Goal: Information Seeking & Learning: Learn about a topic

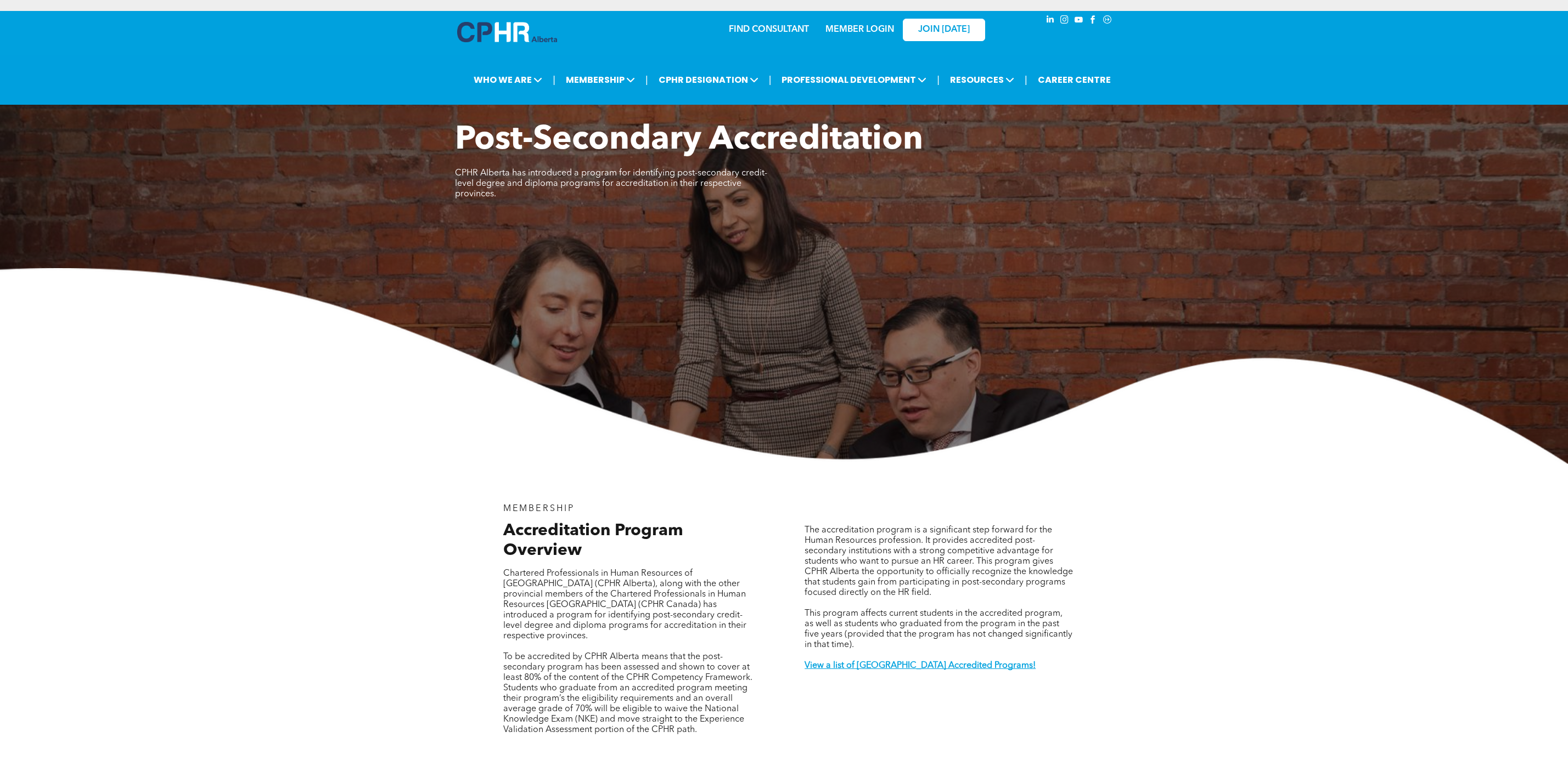
scroll to position [1892, 0]
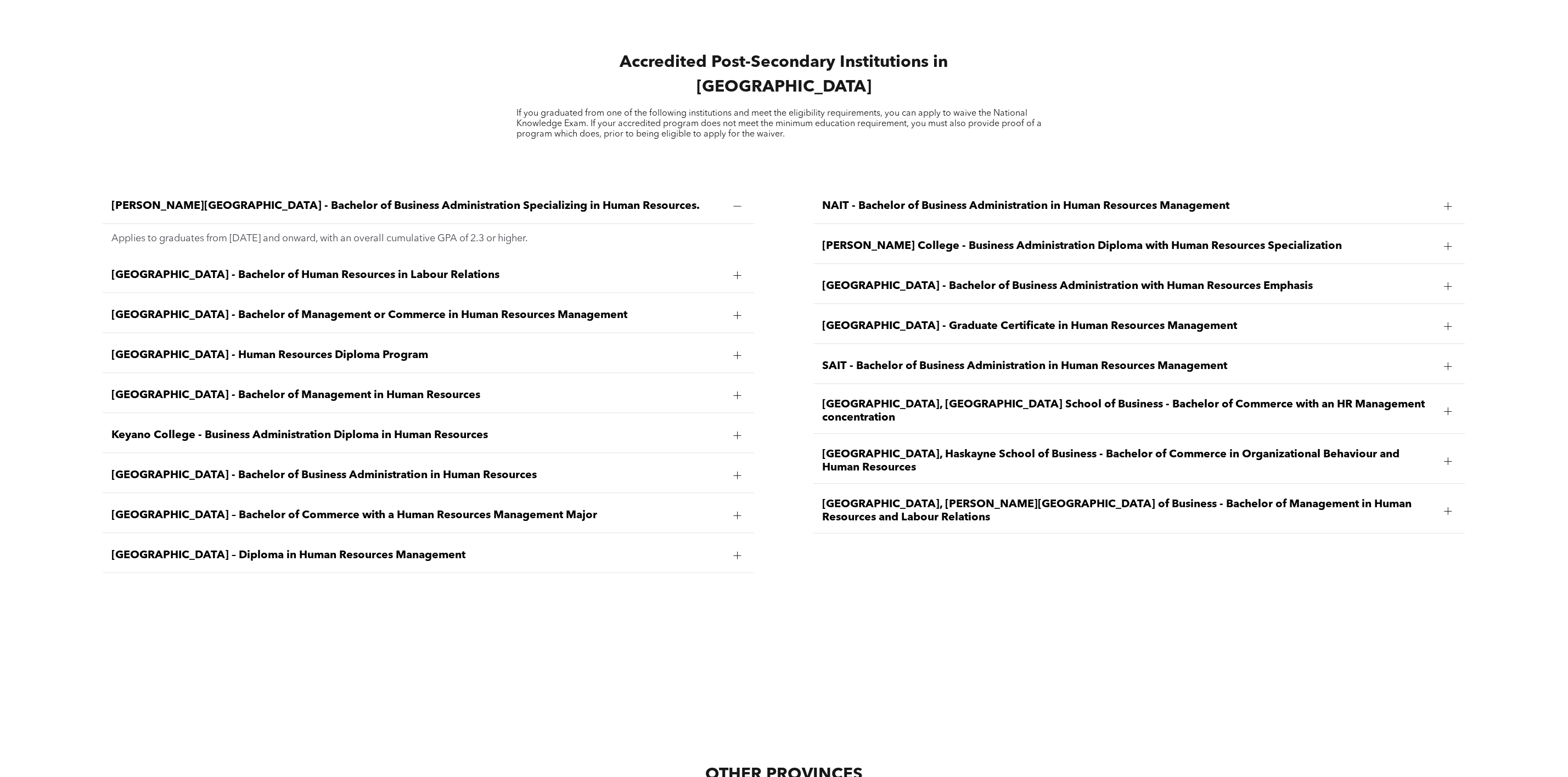
drag, startPoint x: 578, startPoint y: 227, endPoint x: 104, endPoint y: 235, distance: 474.1
click at [104, 235] on div "Applies to graduates from [DATE] and onward, with an overall cumulative GPA of …" at bounding box center [429, 238] width 651 height 30
drag, startPoint x: 109, startPoint y: 229, endPoint x: 478, endPoint y: 229, distance: 369.0
click at [470, 229] on div "Applies to graduates from [DATE] and onward, with an overall cumulative GPA of …" at bounding box center [429, 238] width 651 height 30
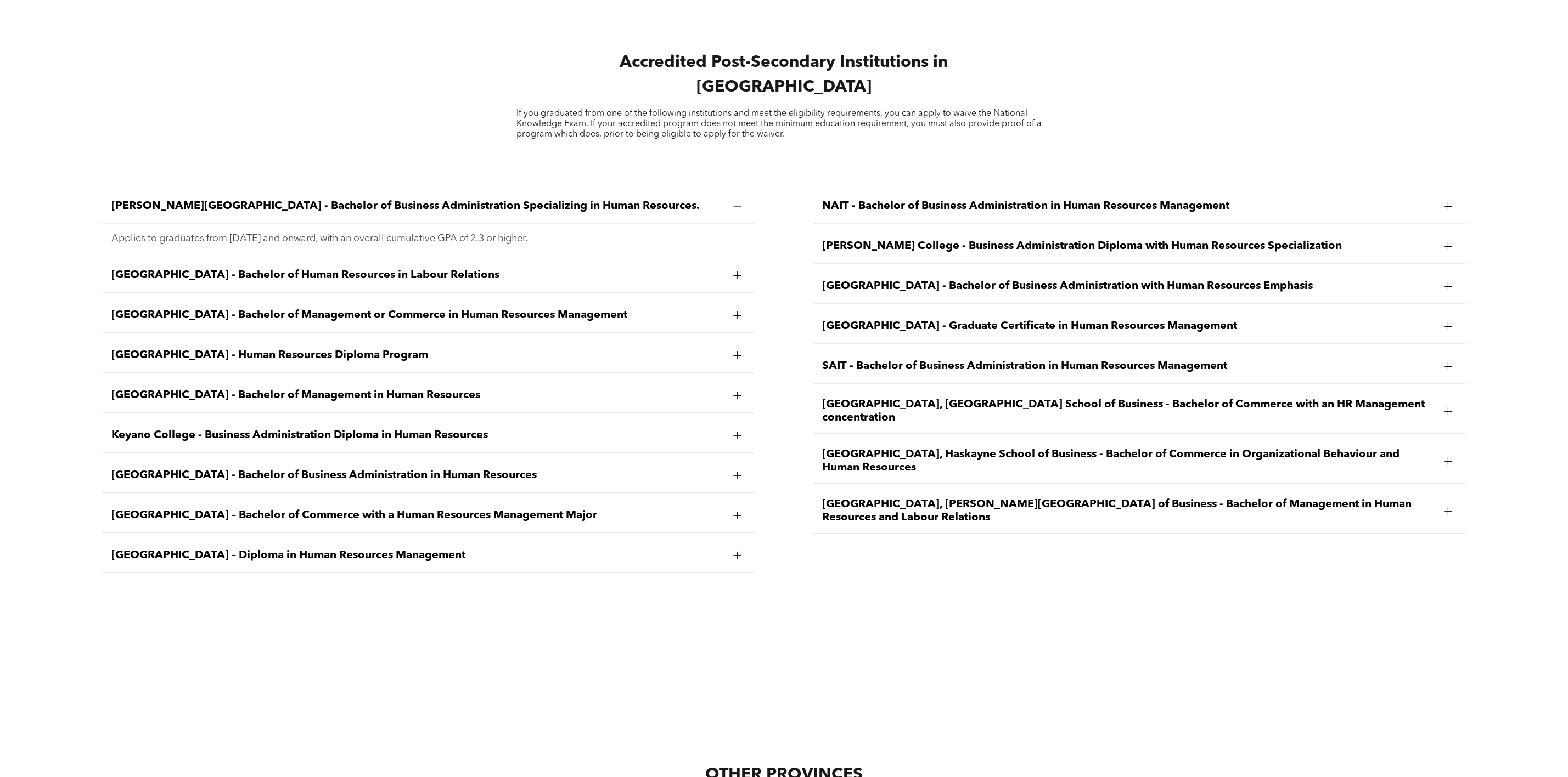
click at [543, 233] on p "Applies to graduates from [DATE] and onward, with an overall cumulative GPA of …" at bounding box center [429, 239] width 634 height 13
click at [1019, 498] on span "[GEOGRAPHIC_DATA], [PERSON_NAME][GEOGRAPHIC_DATA] of Business - Bachelor of Man…" at bounding box center [1128, 510] width 613 height 26
click at [446, 269] on span "[GEOGRAPHIC_DATA] - Bachelor of Human Resources in Labour Relations" at bounding box center [418, 275] width 613 height 13
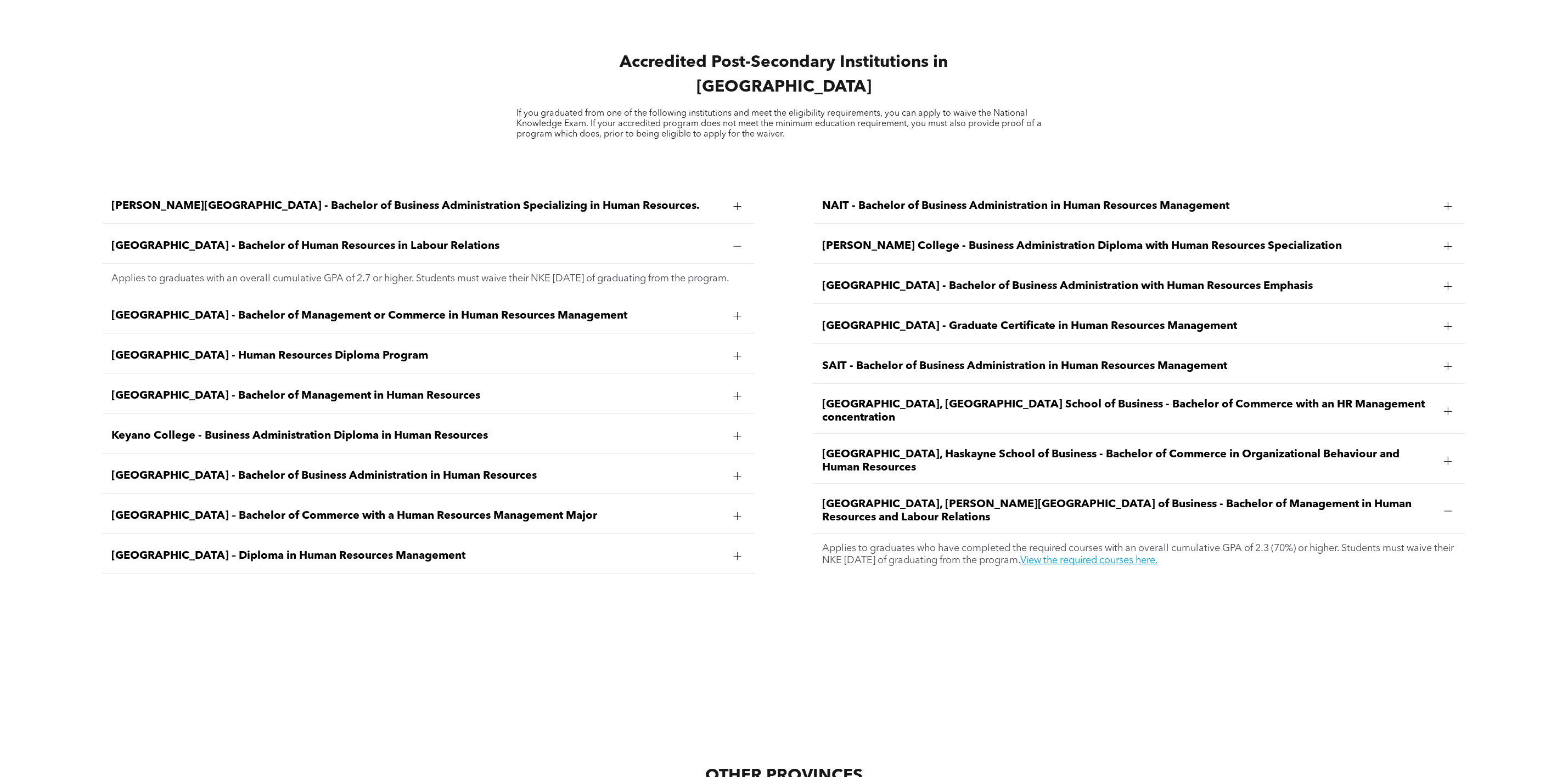
drag, startPoint x: 160, startPoint y: 277, endPoint x: 114, endPoint y: 270, distance: 46.5
click at [114, 272] on p "Applies to graduates with an overall cumulative GPA of 2.7 or higher. Students …" at bounding box center [429, 278] width 634 height 13
click at [169, 190] on div "[PERSON_NAME][GEOGRAPHIC_DATA] - Bachelor of Business Administration Specializi…" at bounding box center [429, 207] width 651 height 35
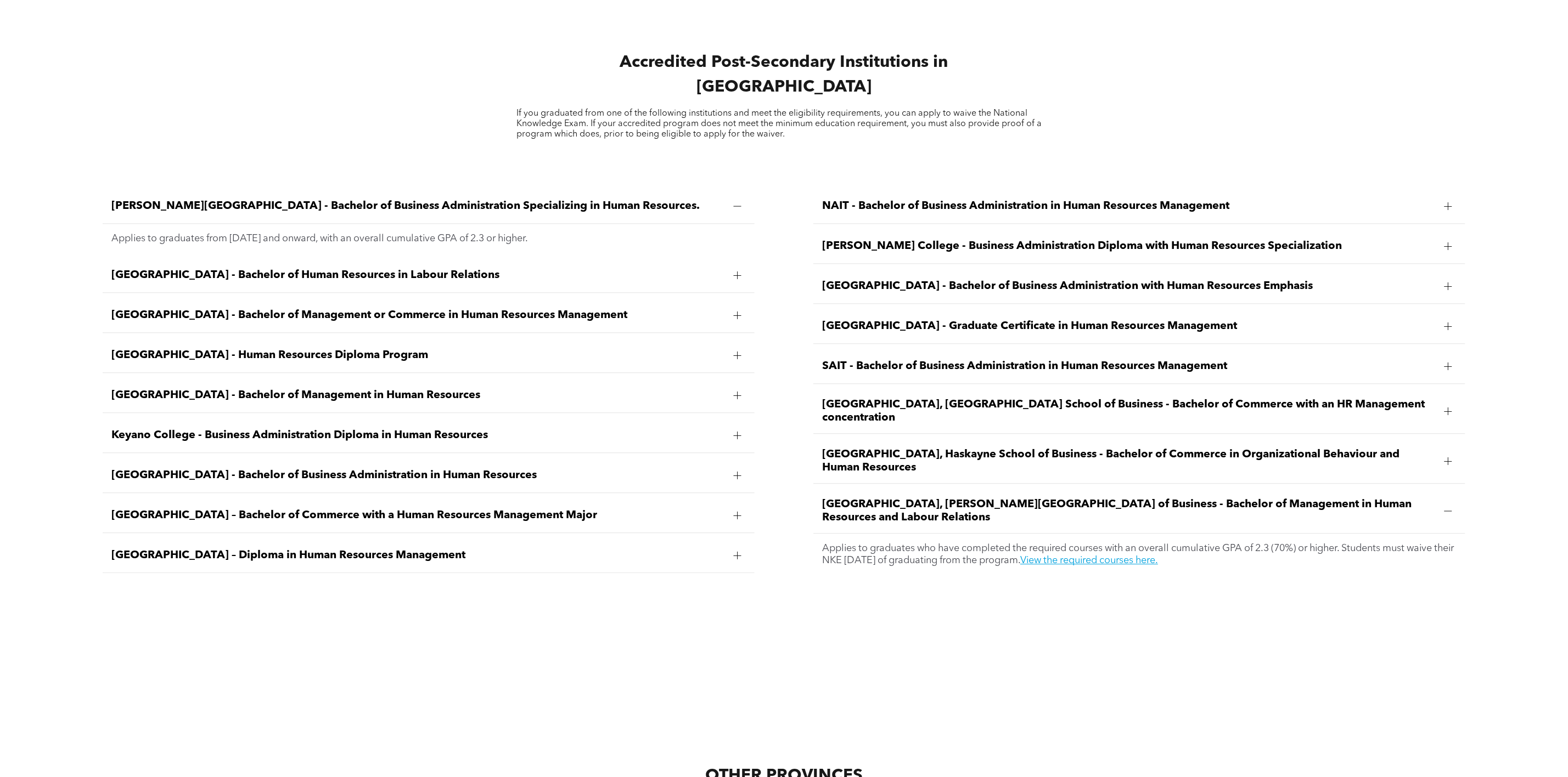
click at [219, 269] on span "[GEOGRAPHIC_DATA] - Bachelor of Human Resources in Labour Relations" at bounding box center [418, 275] width 613 height 13
